Goal: Information Seeking & Learning: Learn about a topic

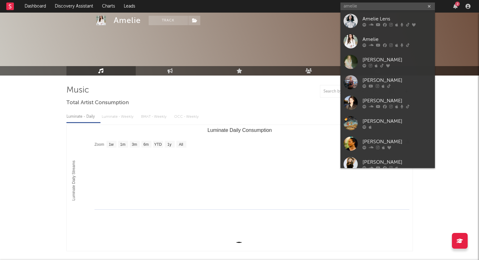
select select "1w"
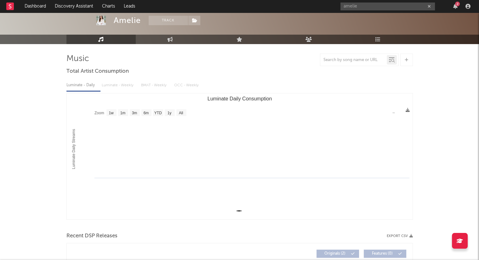
click at [429, 7] on icon "button" at bounding box center [429, 6] width 3 height 4
type input "sant"
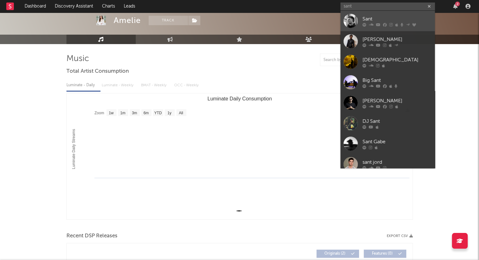
click at [416, 16] on div "Sant" at bounding box center [396, 19] width 69 height 8
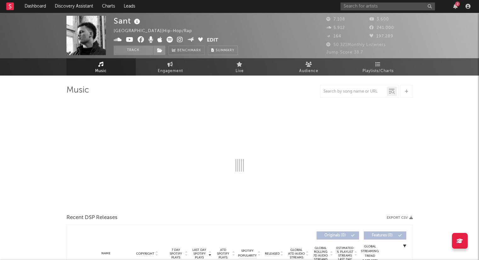
select select "6m"
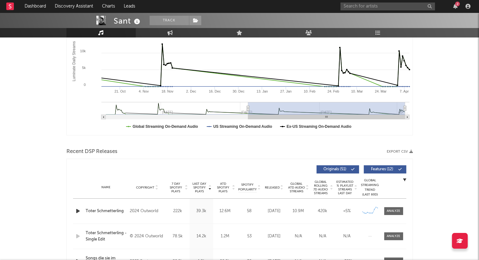
scroll to position [220, 0]
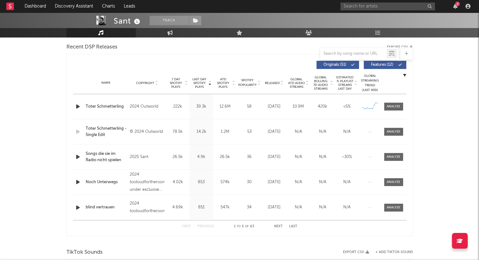
click at [283, 84] on icon at bounding box center [281, 84] width 3 height 3
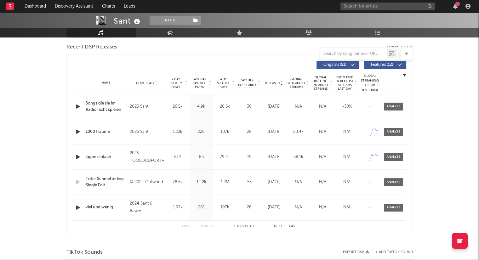
click at [280, 226] on button "Next" at bounding box center [278, 226] width 9 height 3
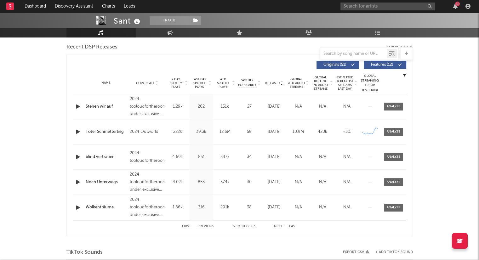
click at [79, 207] on icon "button" at bounding box center [78, 208] width 7 height 8
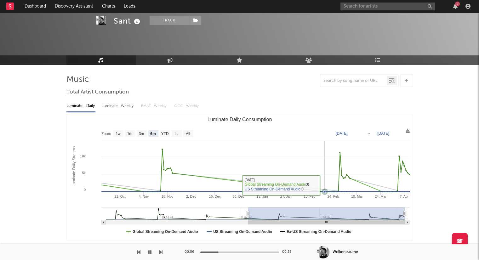
scroll to position [0, 0]
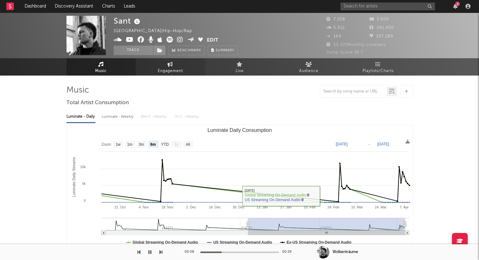
click at [174, 72] on span "Engagement" at bounding box center [170, 71] width 25 height 8
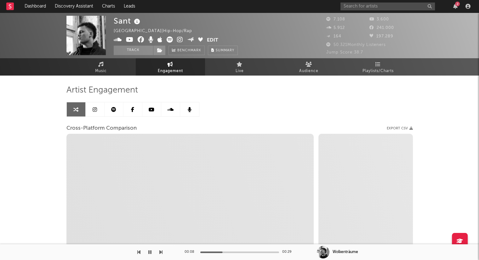
select select "1w"
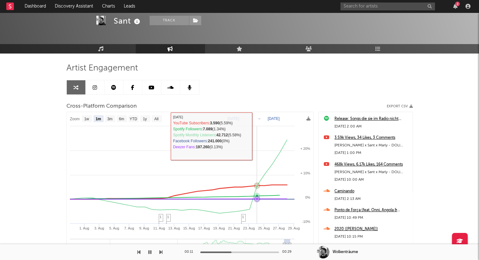
scroll to position [31, 0]
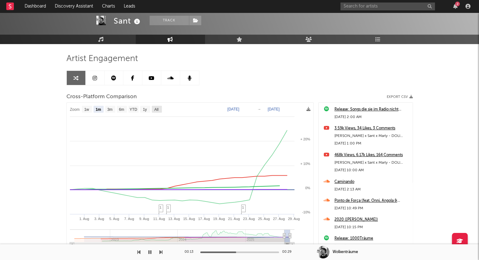
click at [158, 110] on text "All" at bounding box center [156, 109] width 4 height 4
select select "All"
type input "[DATE]"
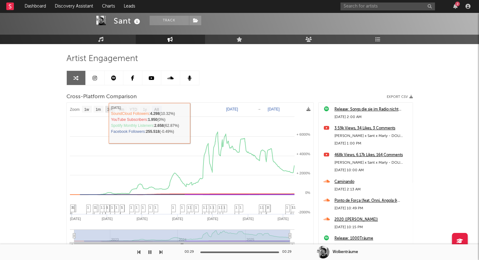
click at [110, 110] on text "3m" at bounding box center [109, 109] width 5 height 4
select select "3m"
type input "[DATE]"
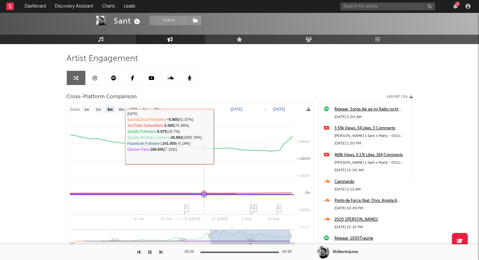
select select "3m"
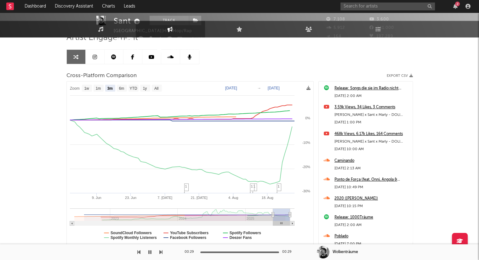
scroll to position [0, 0]
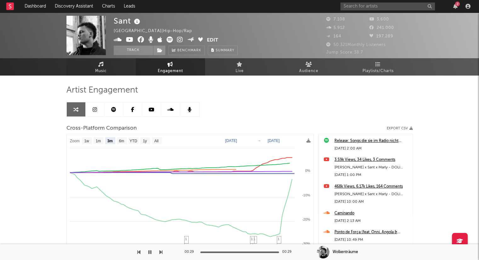
click at [93, 73] on link "Music" at bounding box center [100, 66] width 69 height 17
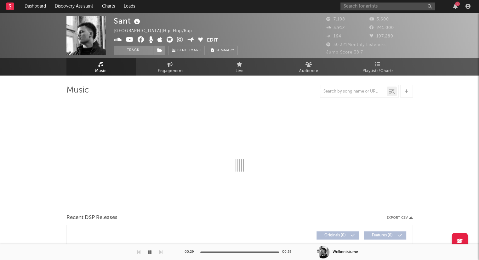
select select "6m"
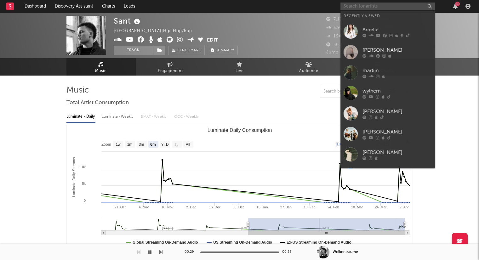
click at [350, 7] on input "text" at bounding box center [387, 7] width 94 height 8
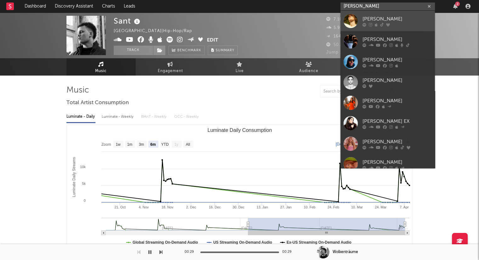
type input "[PERSON_NAME]"
click at [374, 19] on div "[PERSON_NAME]" at bounding box center [396, 19] width 69 height 8
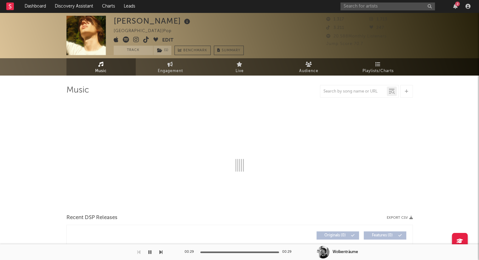
select select "1w"
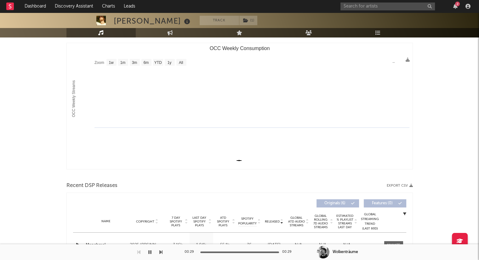
scroll to position [31, 0]
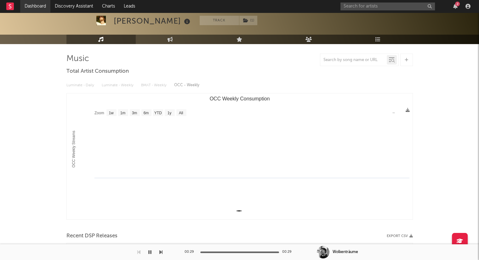
click at [41, 8] on link "Dashboard" at bounding box center [35, 6] width 30 height 13
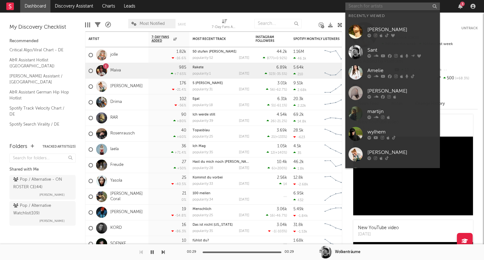
click at [372, 7] on input "text" at bounding box center [392, 7] width 94 height 8
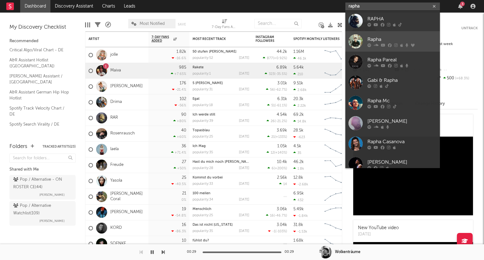
type input "rapha"
click at [397, 37] on div "Rapha" at bounding box center [401, 40] width 69 height 8
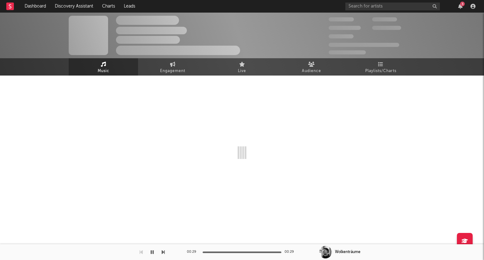
select select "1w"
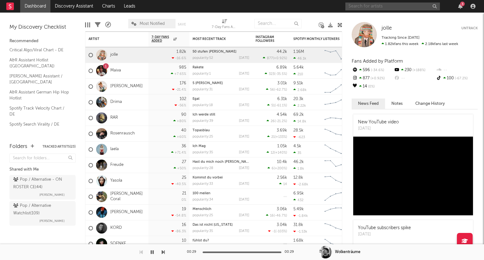
click at [382, 3] on input "text" at bounding box center [392, 7] width 94 height 8
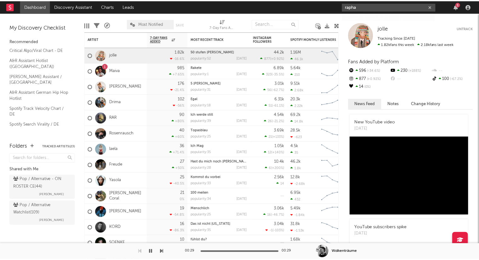
scroll to position [47, 0]
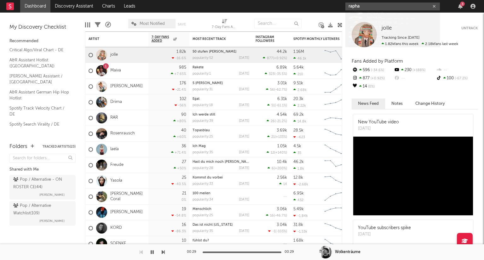
type input "rapha"
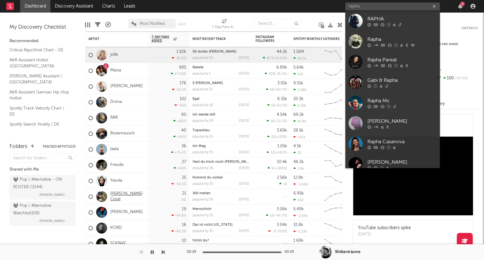
click at [120, 197] on link "[PERSON_NAME] Coral" at bounding box center [127, 196] width 35 height 11
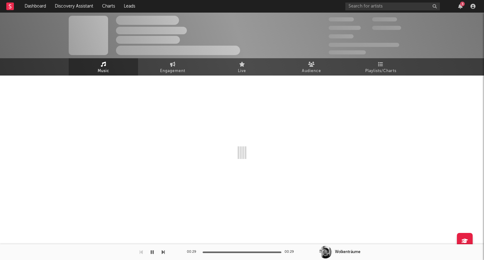
select select "1w"
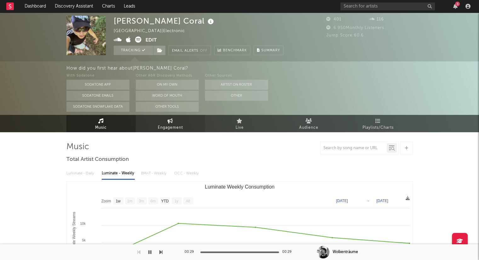
click at [173, 119] on icon at bounding box center [170, 120] width 5 height 5
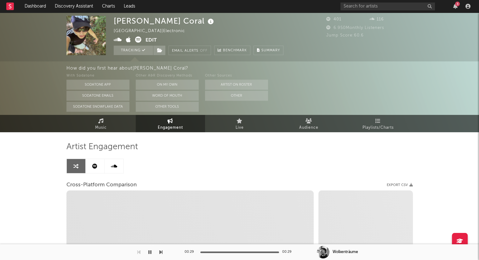
select select "1w"
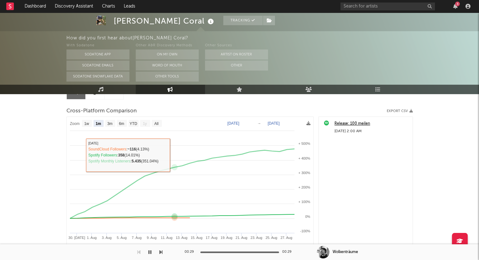
scroll to position [63, 0]
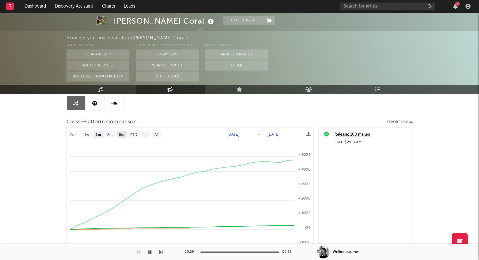
click at [121, 134] on text "6m" at bounding box center [121, 135] width 5 height 4
select select "6m"
type input "[DATE]"
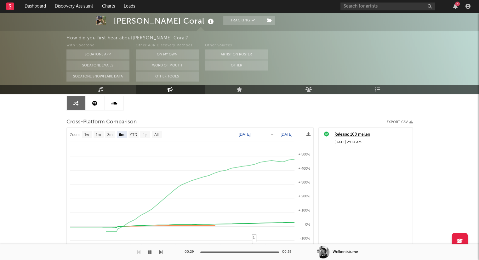
select select "6m"
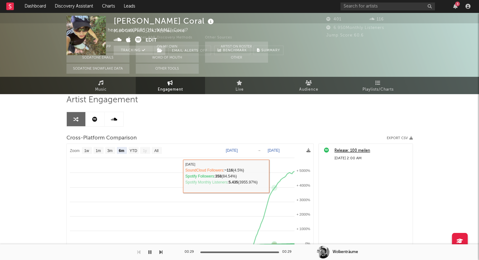
scroll to position [0, 0]
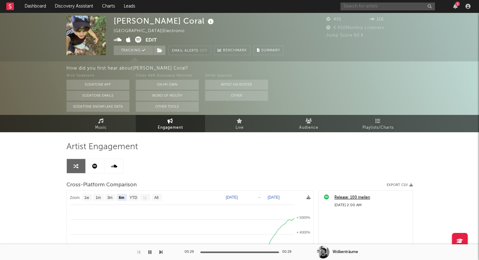
click at [417, 9] on input "text" at bounding box center [387, 7] width 94 height 8
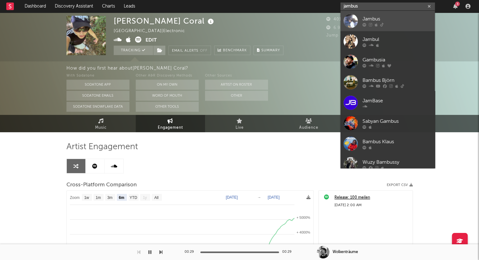
type input "jambus"
click at [392, 19] on div "Jambus" at bounding box center [396, 19] width 69 height 8
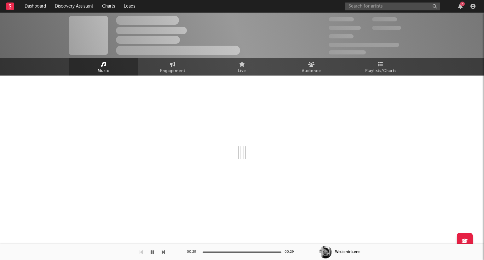
select select "1w"
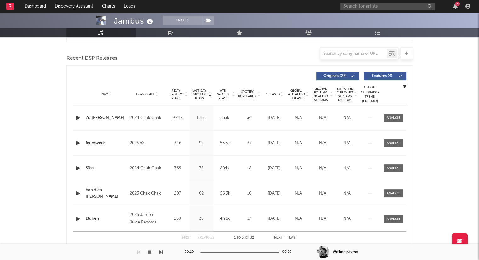
scroll to position [220, 0]
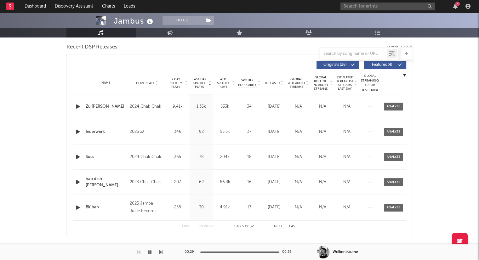
click at [282, 85] on icon at bounding box center [281, 84] width 3 height 3
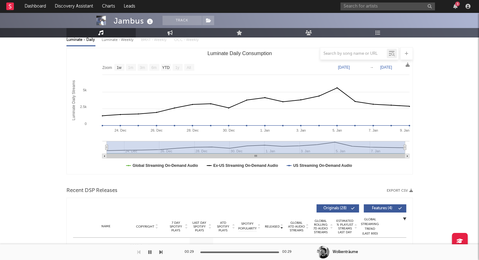
scroll to position [0, 0]
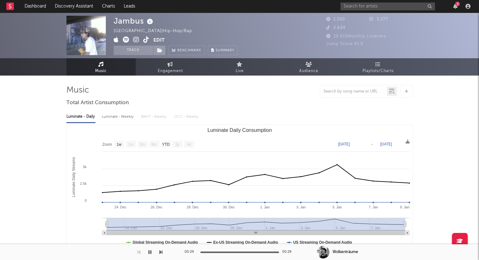
click at [135, 39] on icon at bounding box center [136, 40] width 6 height 6
click at [146, 39] on icon at bounding box center [146, 40] width 6 height 6
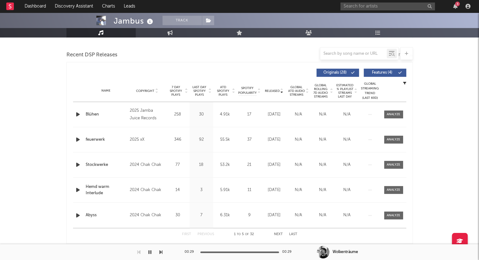
scroll to position [252, 0]
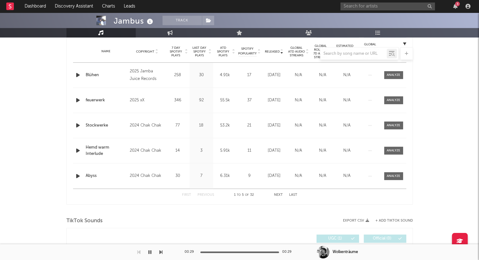
click at [282, 49] on div at bounding box center [239, 53] width 346 height 13
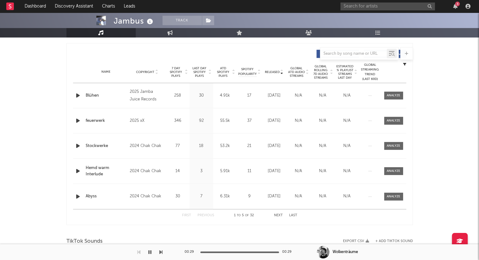
scroll to position [220, 0]
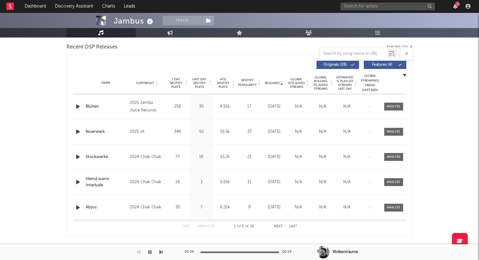
click at [281, 81] on icon at bounding box center [281, 82] width 3 height 3
click at [280, 225] on button "Next" at bounding box center [278, 226] width 9 height 3
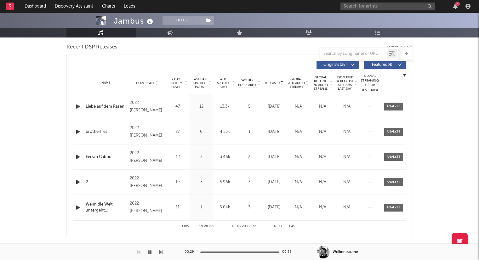
click at [296, 225] on button "Last" at bounding box center [293, 226] width 8 height 3
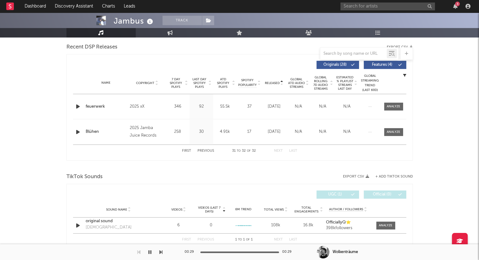
click at [281, 83] on icon at bounding box center [281, 84] width 3 height 3
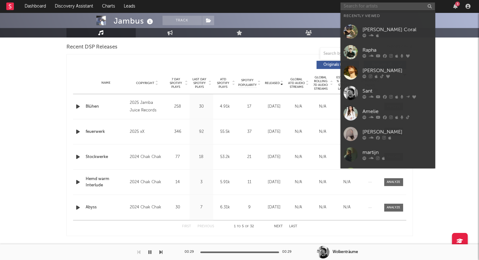
click at [383, 7] on input "text" at bounding box center [387, 7] width 94 height 8
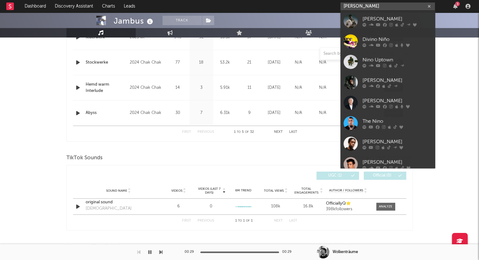
scroll to position [68, 0]
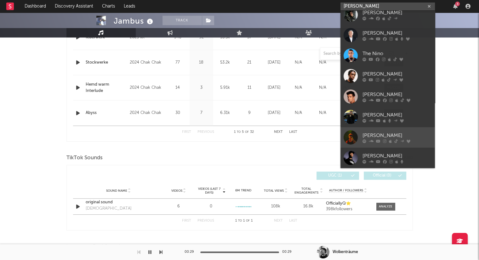
type input "[PERSON_NAME]"
click at [397, 149] on link "[PERSON_NAME]" at bounding box center [387, 158] width 94 height 20
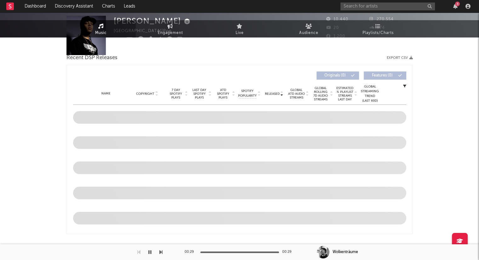
select select "6m"
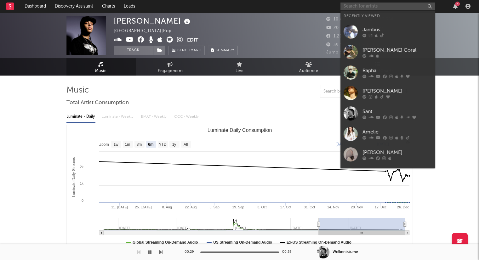
click at [378, 8] on input "text" at bounding box center [387, 7] width 94 height 8
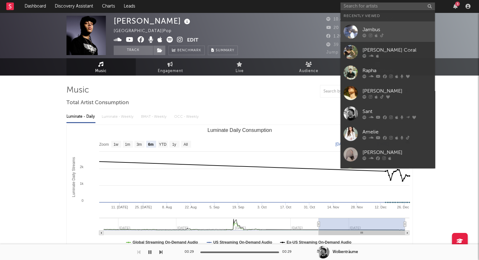
click at [374, 29] on div "Jambus" at bounding box center [396, 30] width 69 height 8
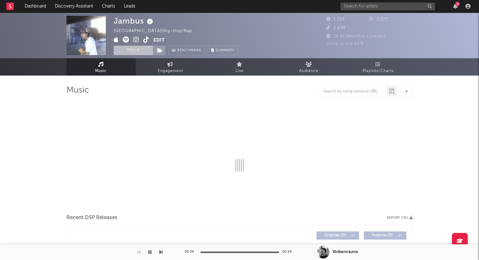
click at [129, 54] on button "Track" at bounding box center [133, 50] width 39 height 9
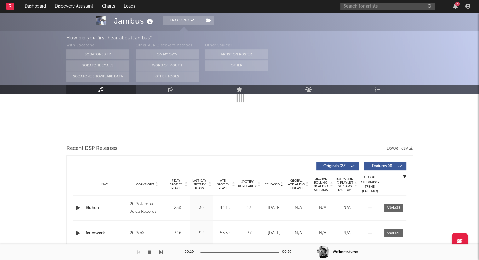
select select "1w"
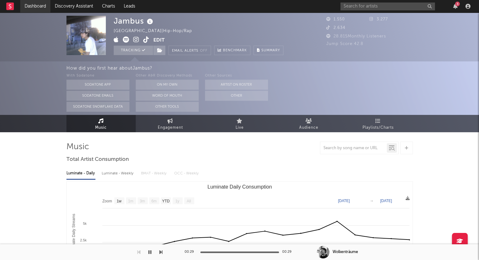
click at [45, 8] on link "Dashboard" at bounding box center [35, 6] width 30 height 13
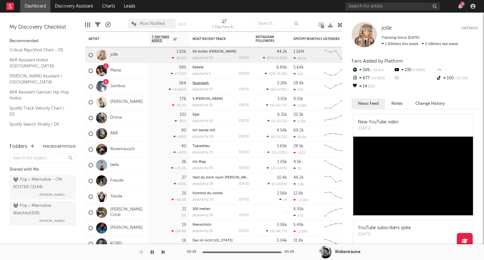
click at [195, 83] on link "feuerwerk" at bounding box center [200, 83] width 16 height 3
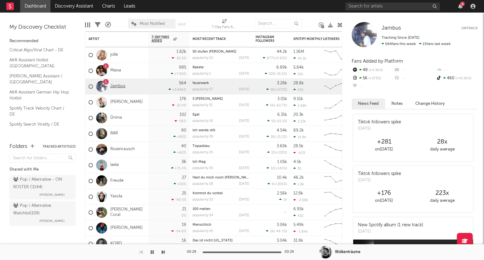
click at [116, 84] on link "Jambus" at bounding box center [117, 86] width 15 height 5
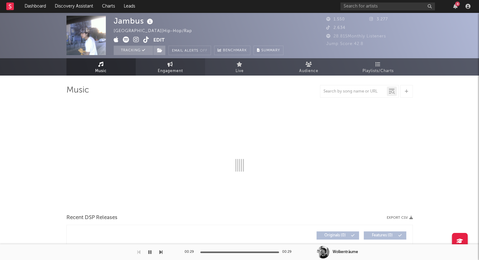
click at [155, 63] on link "Engagement" at bounding box center [170, 66] width 69 height 17
select select "1w"
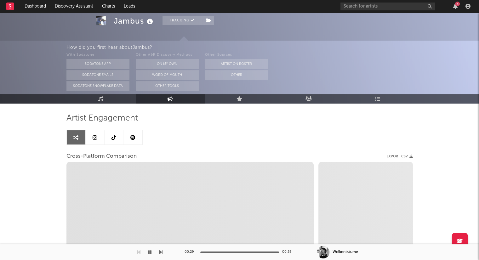
scroll to position [63, 0]
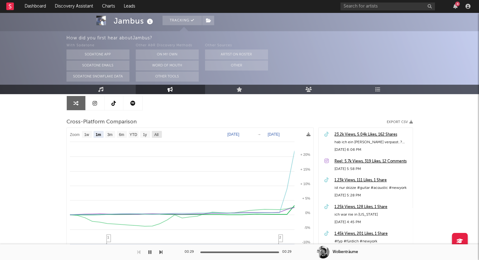
click at [158, 135] on text "All" at bounding box center [156, 135] width 4 height 4
select select "All"
type input "[DATE]"
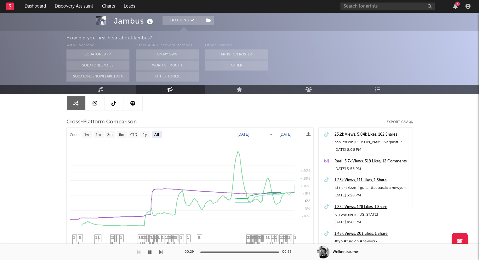
select select "All"
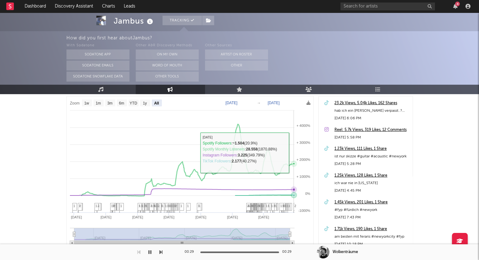
scroll to position [0, 0]
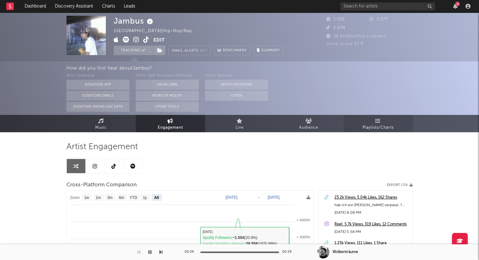
click at [369, 128] on span "Playlists/Charts" at bounding box center [377, 128] width 31 height 8
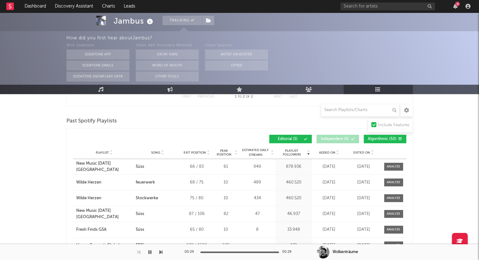
scroll to position [189, 0]
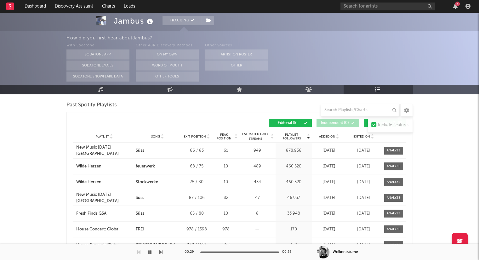
click at [237, 137] on icon at bounding box center [236, 138] width 3 height 3
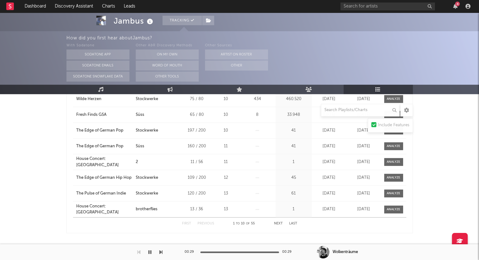
scroll to position [283, 0]
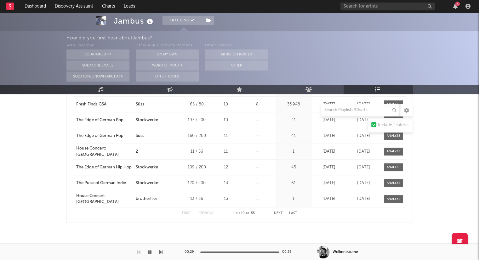
click at [283, 213] on div "First Previous 1 to 10 of 55 Next Last" at bounding box center [239, 213] width 115 height 12
click at [281, 212] on button "Next" at bounding box center [278, 213] width 9 height 3
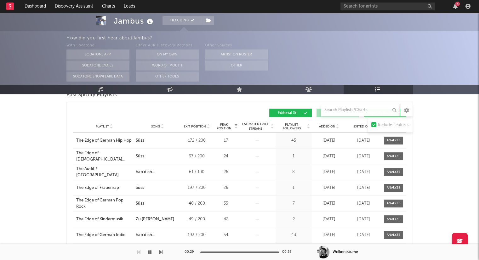
scroll to position [188, 0]
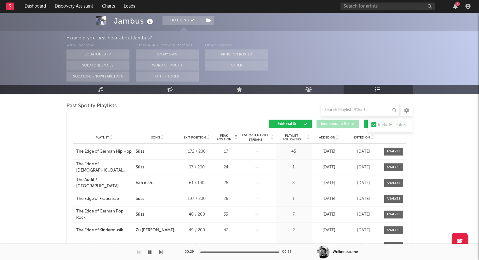
click at [338, 138] on icon at bounding box center [337, 139] width 3 height 3
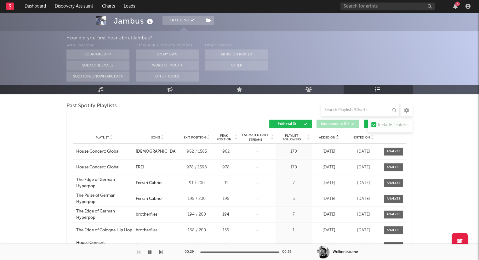
click at [337, 139] on icon at bounding box center [337, 139] width 3 height 3
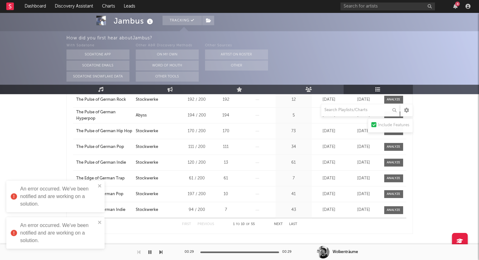
scroll to position [283, 0]
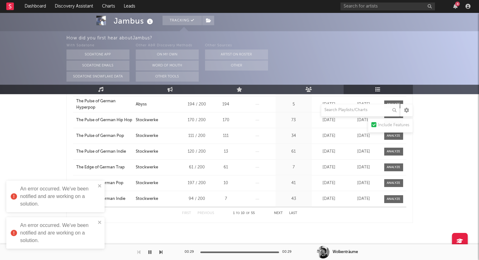
click at [280, 210] on div "First Previous 1 to 10 of 55 Next Last" at bounding box center [239, 213] width 115 height 12
click at [280, 213] on button "Next" at bounding box center [278, 213] width 9 height 3
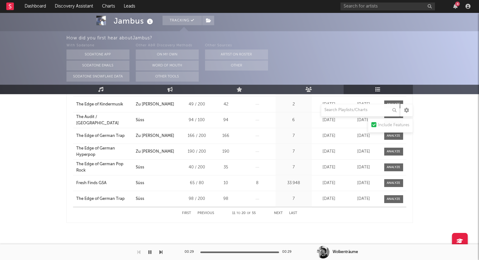
click at [279, 212] on button "Next" at bounding box center [278, 213] width 9 height 3
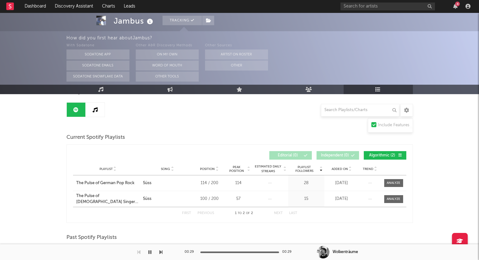
scroll to position [0, 0]
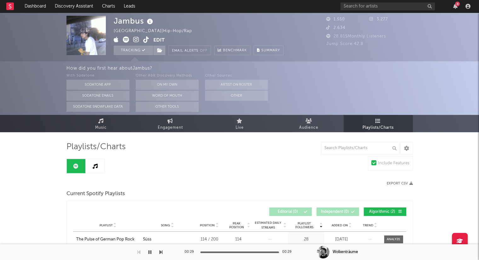
click at [100, 164] on link at bounding box center [95, 166] width 19 height 14
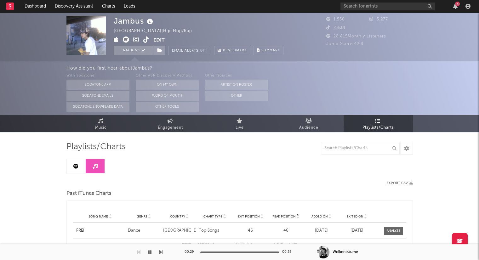
click at [76, 161] on link at bounding box center [76, 166] width 19 height 14
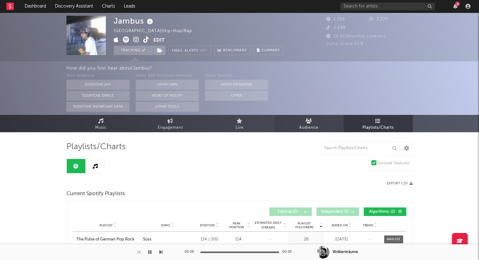
click at [315, 129] on span "Audience" at bounding box center [308, 128] width 19 height 8
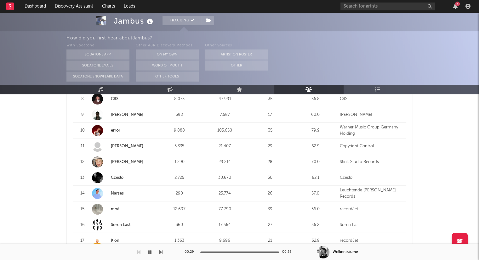
scroll to position [378, 0]
click at [125, 115] on link "[PERSON_NAME]" at bounding box center [127, 115] width 32 height 4
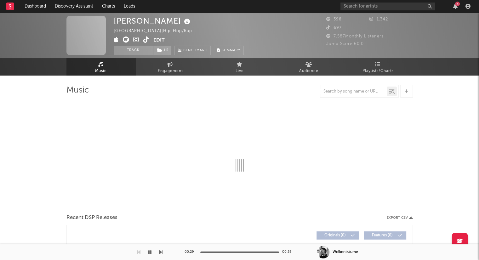
select select "6m"
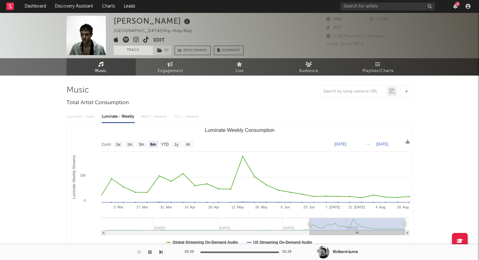
click at [129, 52] on button "Track" at bounding box center [133, 50] width 39 height 9
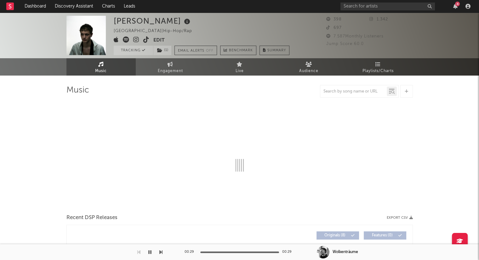
select select "6m"
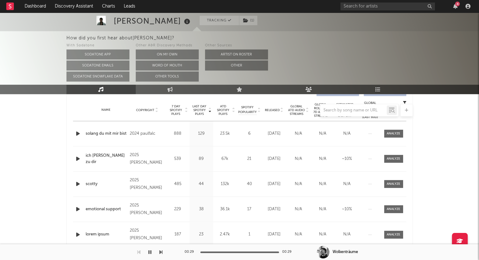
scroll to position [252, 0]
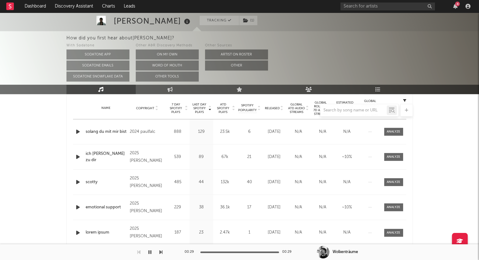
click at [281, 108] on div at bounding box center [239, 110] width 346 height 13
click at [233, 109] on div at bounding box center [239, 110] width 346 height 13
click at [234, 110] on div at bounding box center [239, 110] width 346 height 13
click at [234, 109] on div at bounding box center [239, 110] width 346 height 13
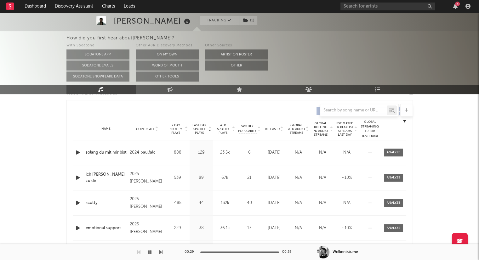
scroll to position [220, 0]
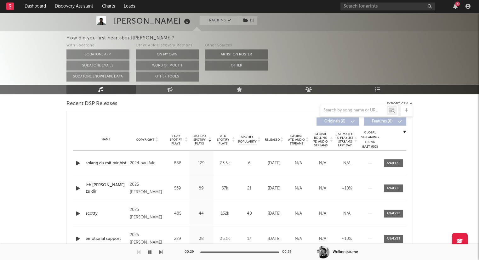
click at [233, 140] on icon at bounding box center [233, 141] width 3 height 3
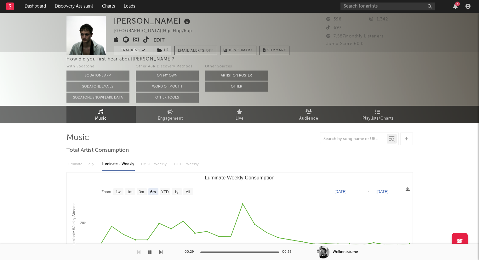
scroll to position [0, 0]
